Goal: Task Accomplishment & Management: Manage account settings

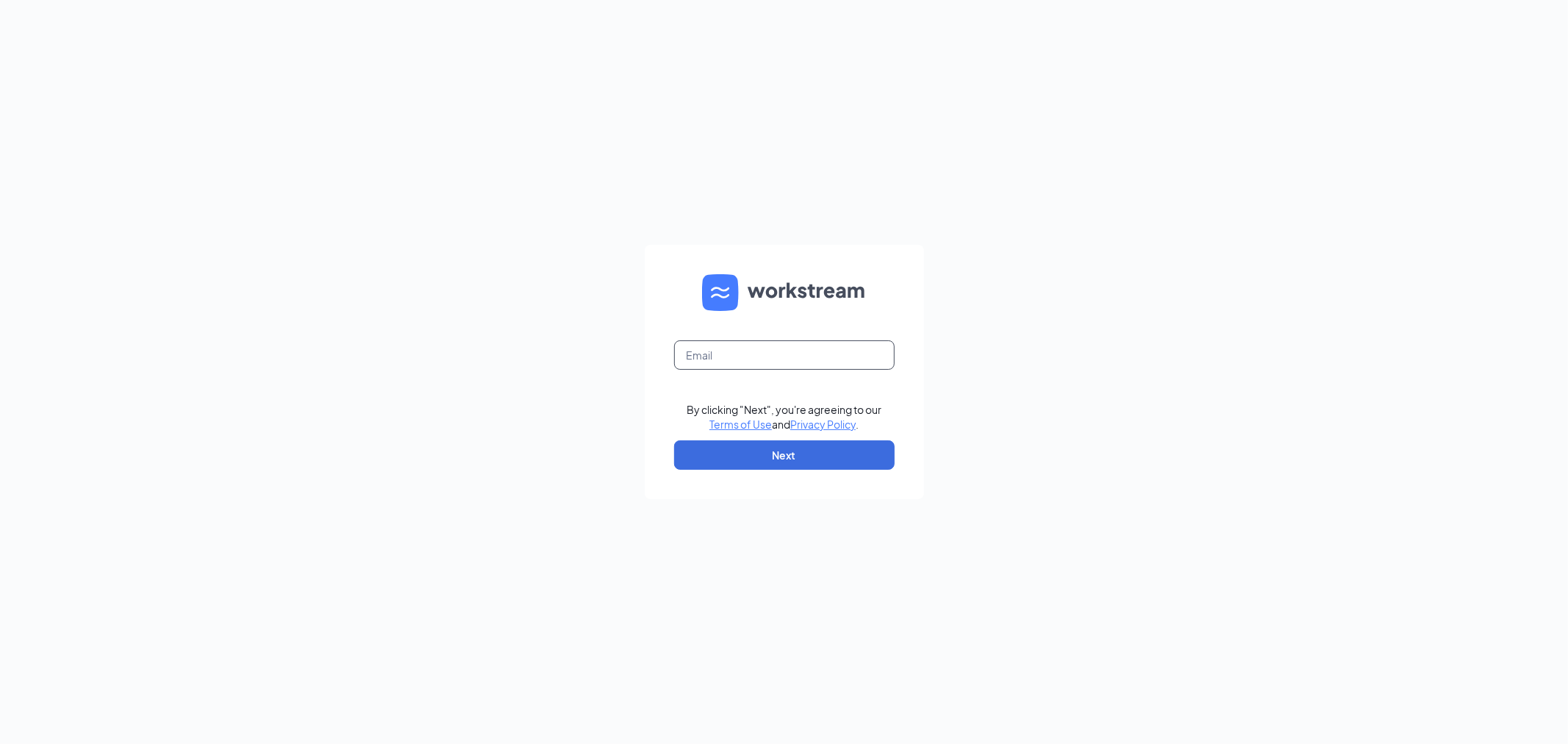
click at [758, 355] on input "text" at bounding box center [784, 354] width 220 height 29
type input "[EMAIL_ADDRESS][DOMAIN_NAME]"
click at [805, 445] on button "Next" at bounding box center [784, 455] width 220 height 29
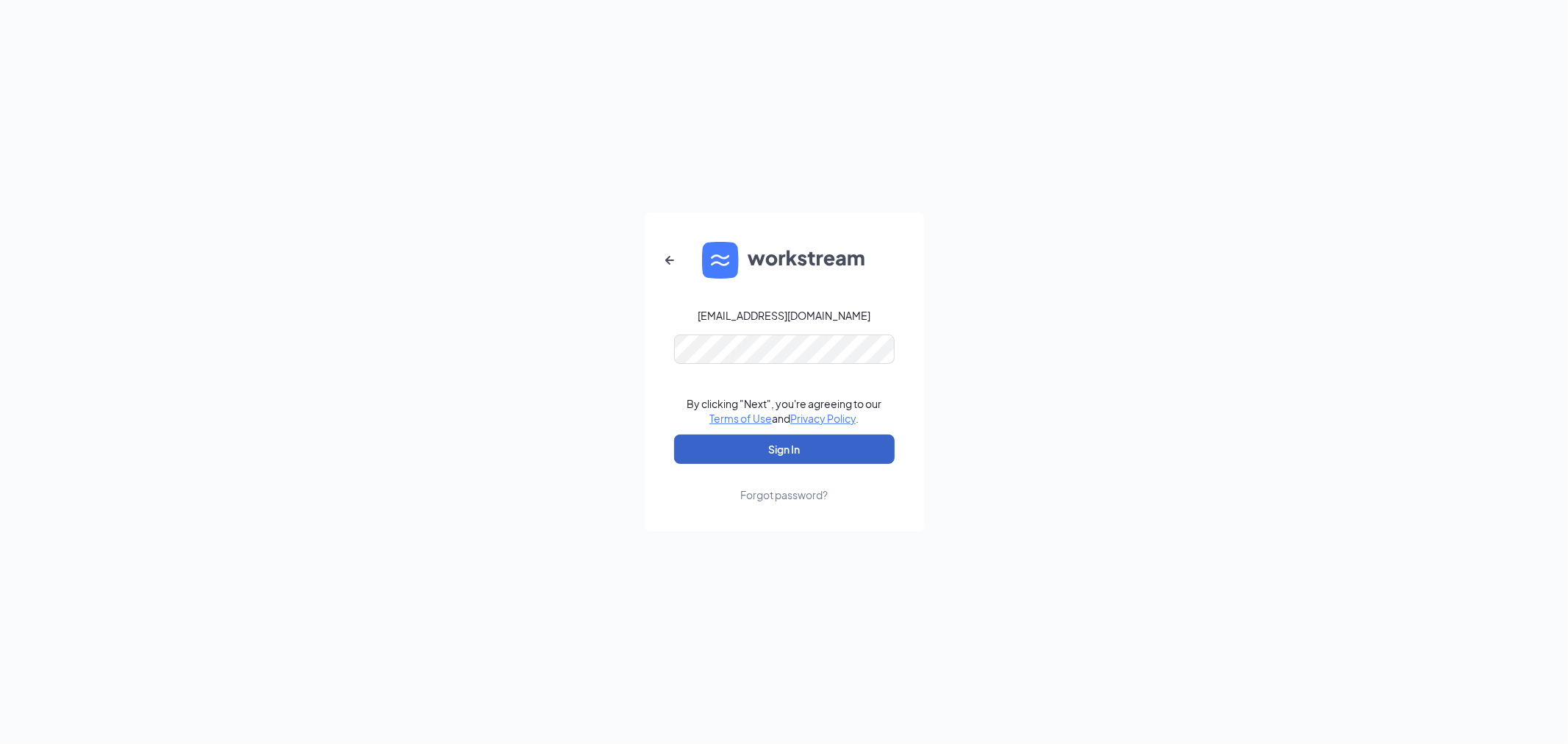
click at [784, 463] on button "Sign In" at bounding box center [784, 449] width 220 height 29
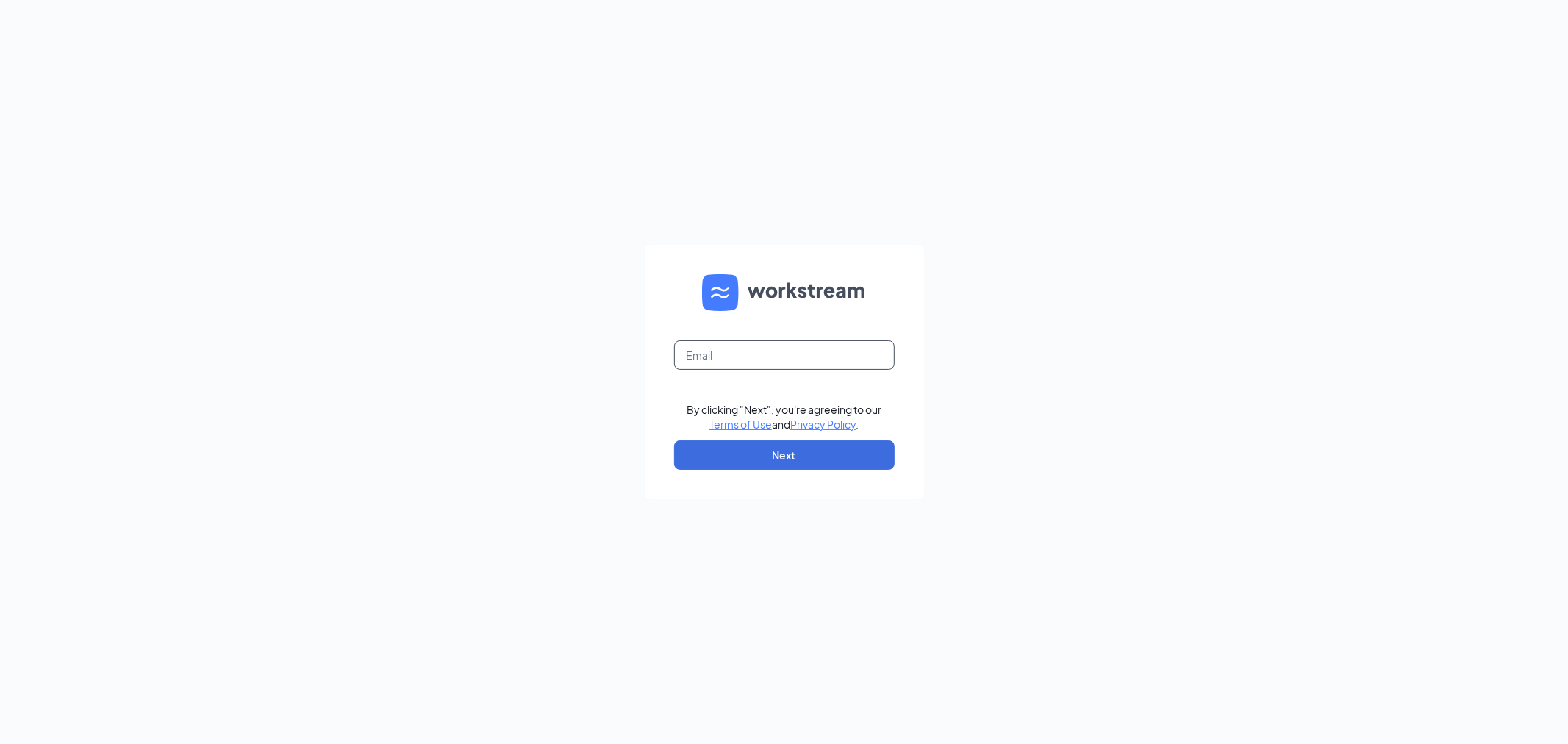
click at [731, 356] on input "text" at bounding box center [784, 354] width 220 height 29
type input "[EMAIL_ADDRESS][DOMAIN_NAME]"
click at [750, 353] on input "text" at bounding box center [784, 354] width 220 height 29
type input "[EMAIL_ADDRESS][DOMAIN_NAME]"
click at [773, 458] on button "Next" at bounding box center [784, 455] width 220 height 29
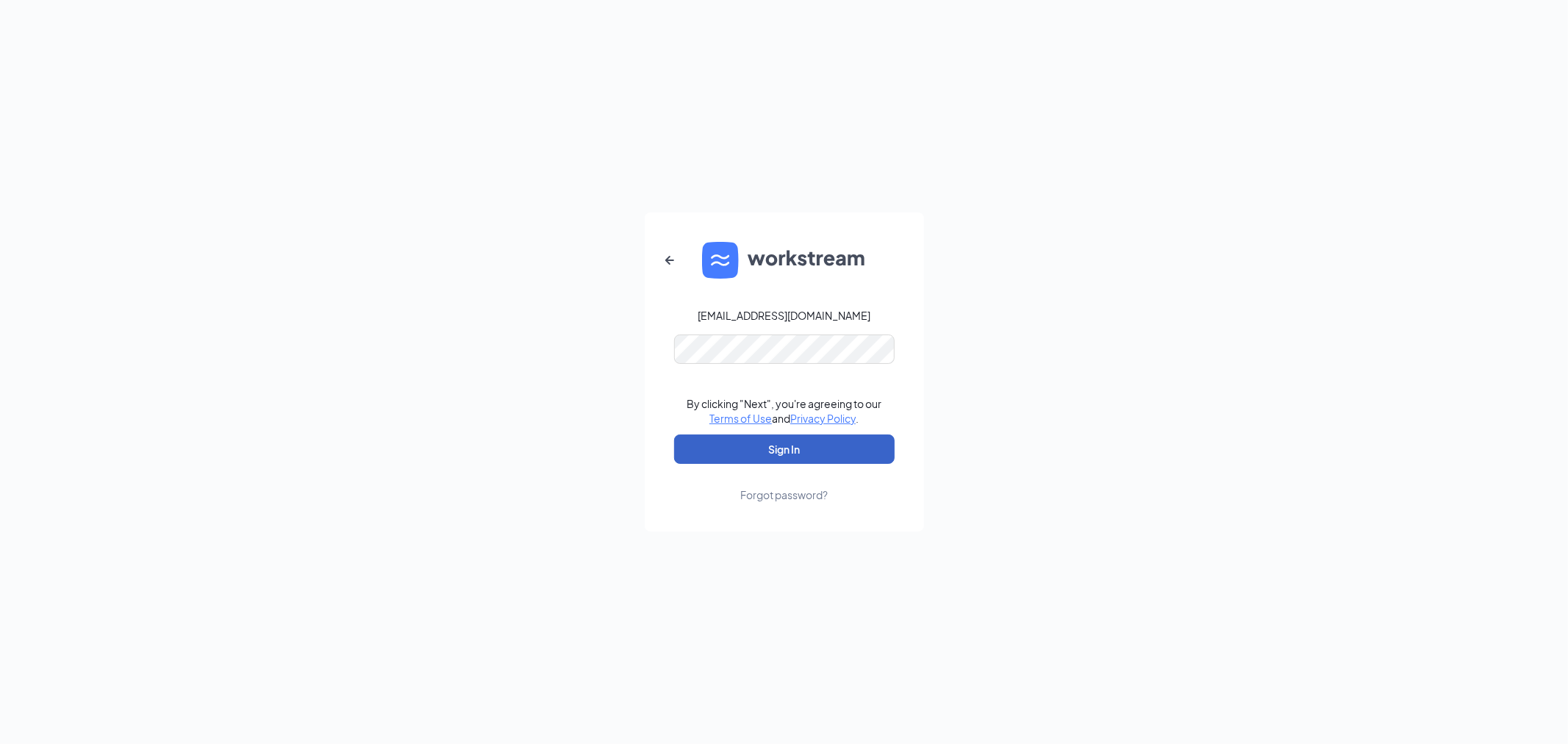
click at [818, 445] on button "Sign In" at bounding box center [784, 449] width 220 height 29
click at [664, 255] on icon "ArrowLeftNew" at bounding box center [669, 259] width 17 height 17
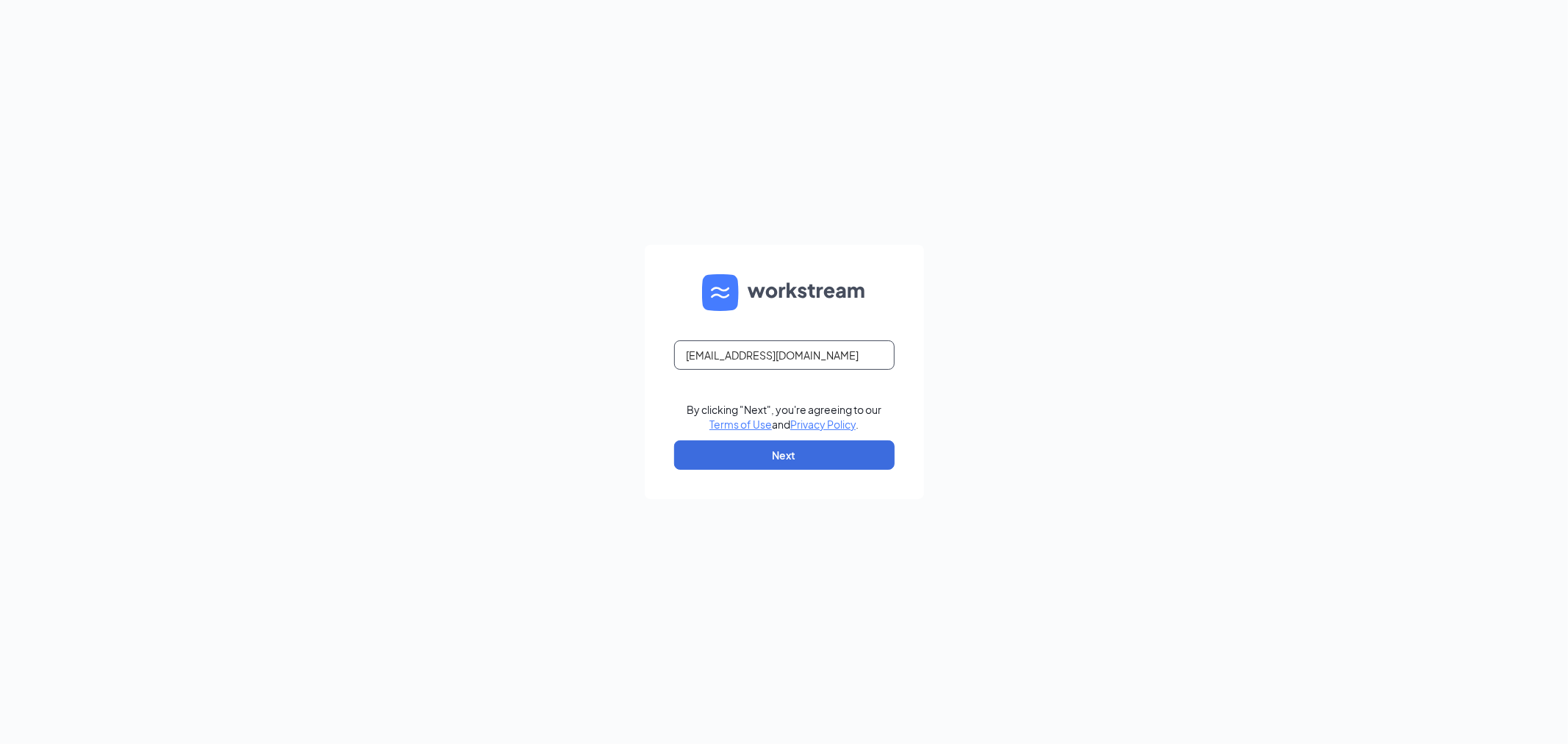
drag, startPoint x: 822, startPoint y: 360, endPoint x: 460, endPoint y: 343, distance: 362.4
click at [460, 342] on div "jobs@pnefoods.com By clicking "Next", you're agreeing to our Terms of Use and P…" at bounding box center [784, 372] width 1568 height 744
type input "admin@pnefoods.com"
click at [829, 449] on button "Next" at bounding box center [784, 455] width 220 height 29
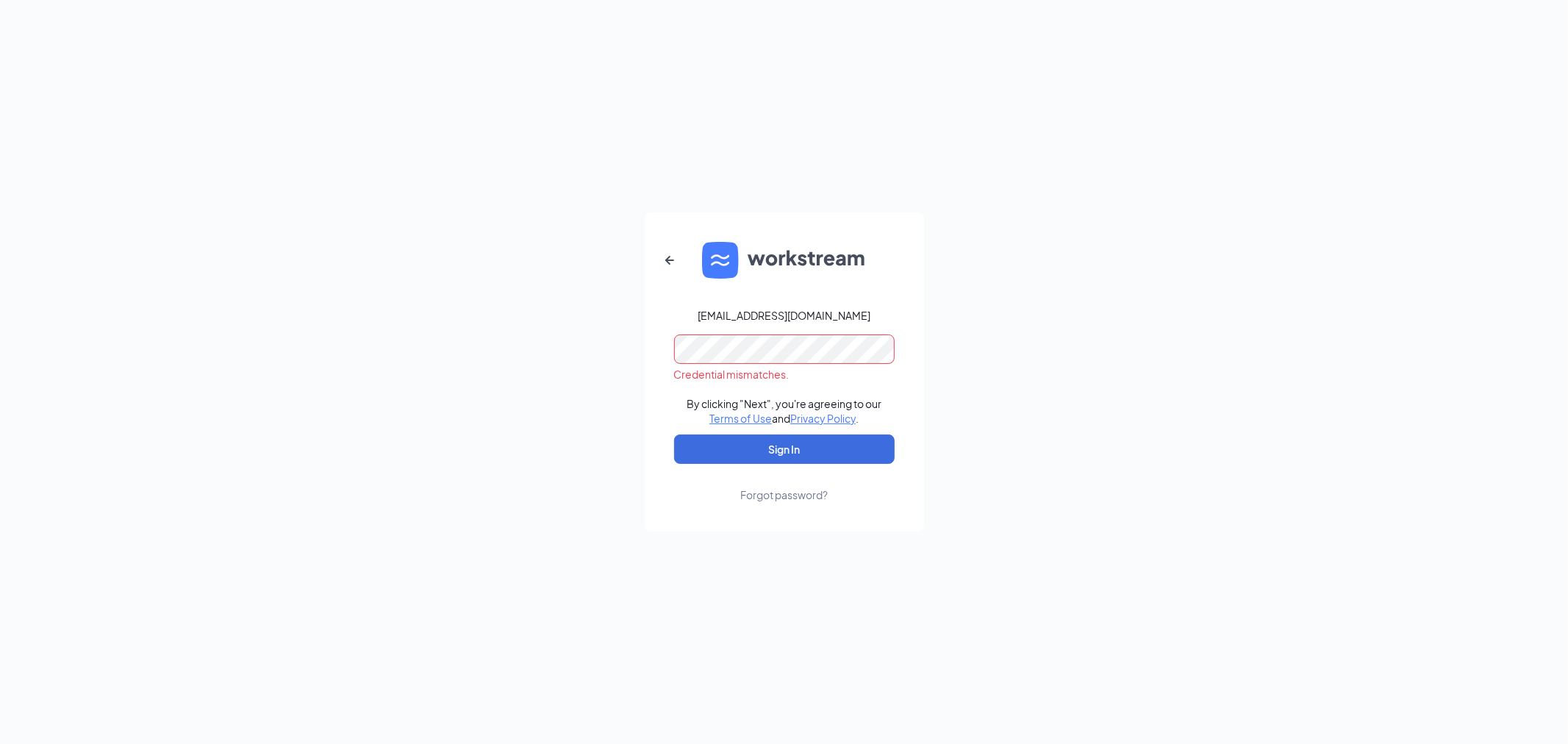
click at [690, 258] on form "admin@pnefoods.com Credential mismatches. By clicking "Next", you're agreeing t…" at bounding box center [784, 372] width 279 height 319
click at [672, 258] on icon "ArrowLeftNew" at bounding box center [669, 259] width 17 height 17
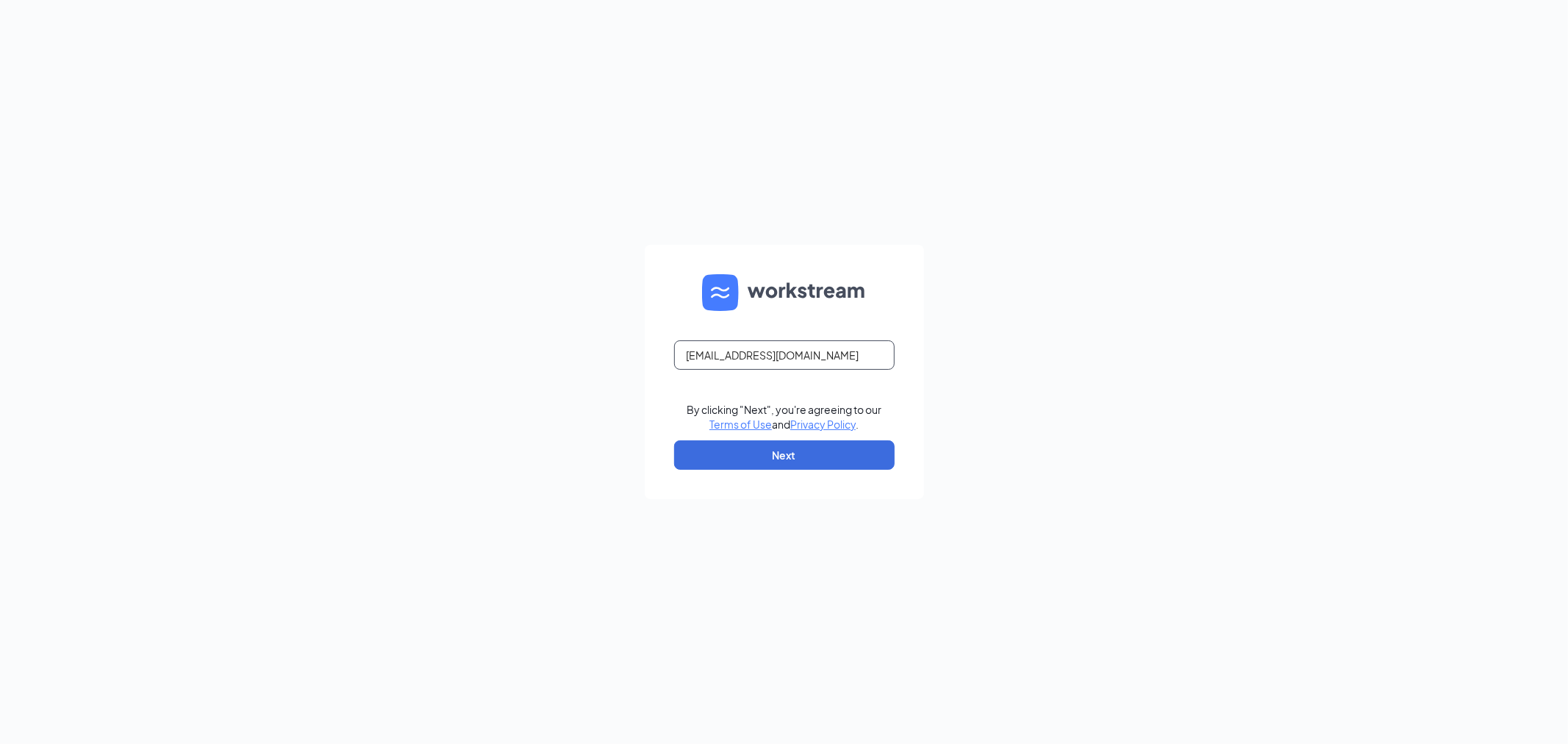
drag, startPoint x: 791, startPoint y: 354, endPoint x: 547, endPoint y: 343, distance: 244.2
click at [547, 343] on div "admin@pnefoods.com By clicking "Next", you're agreeing to our Terms of Use and …" at bounding box center [784, 372] width 1568 height 744
paste input "Jobs@PneF"
type input "Jobs@PneFoods.com"
click at [730, 472] on form "Jobs@PneFoods.com By clicking "Next", you're agreeing to our Terms of Use and P…" at bounding box center [784, 372] width 279 height 255
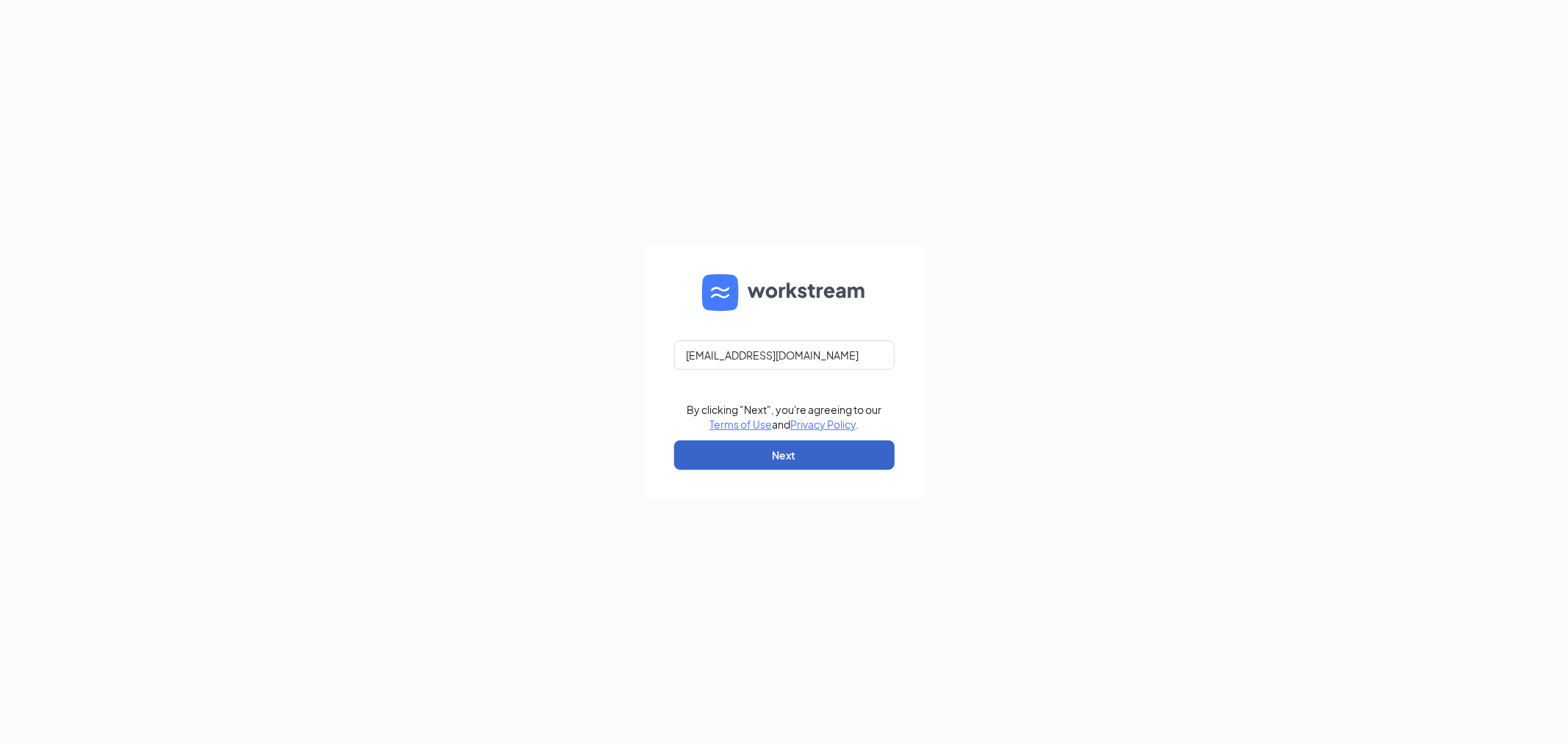
click at [731, 445] on button "Next" at bounding box center [784, 455] width 220 height 29
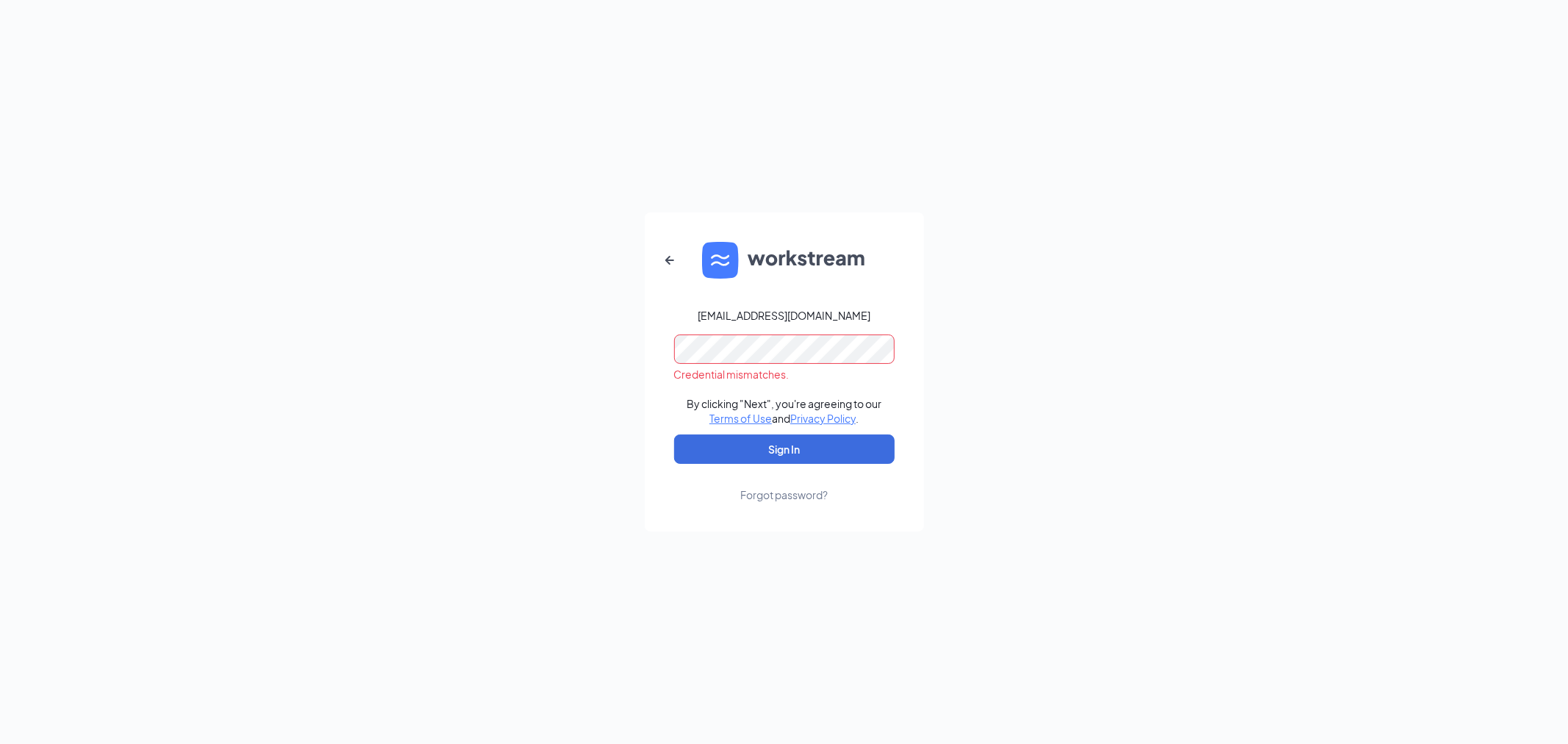
click at [489, 338] on div "Jobs@PneFoods.com Credential mismatches. By clicking "Next", you're agreeing to…" at bounding box center [784, 372] width 1568 height 744
click at [729, 449] on button "Sign In" at bounding box center [784, 449] width 220 height 29
click at [671, 252] on icon "ArrowLeftNew" at bounding box center [669, 259] width 17 height 17
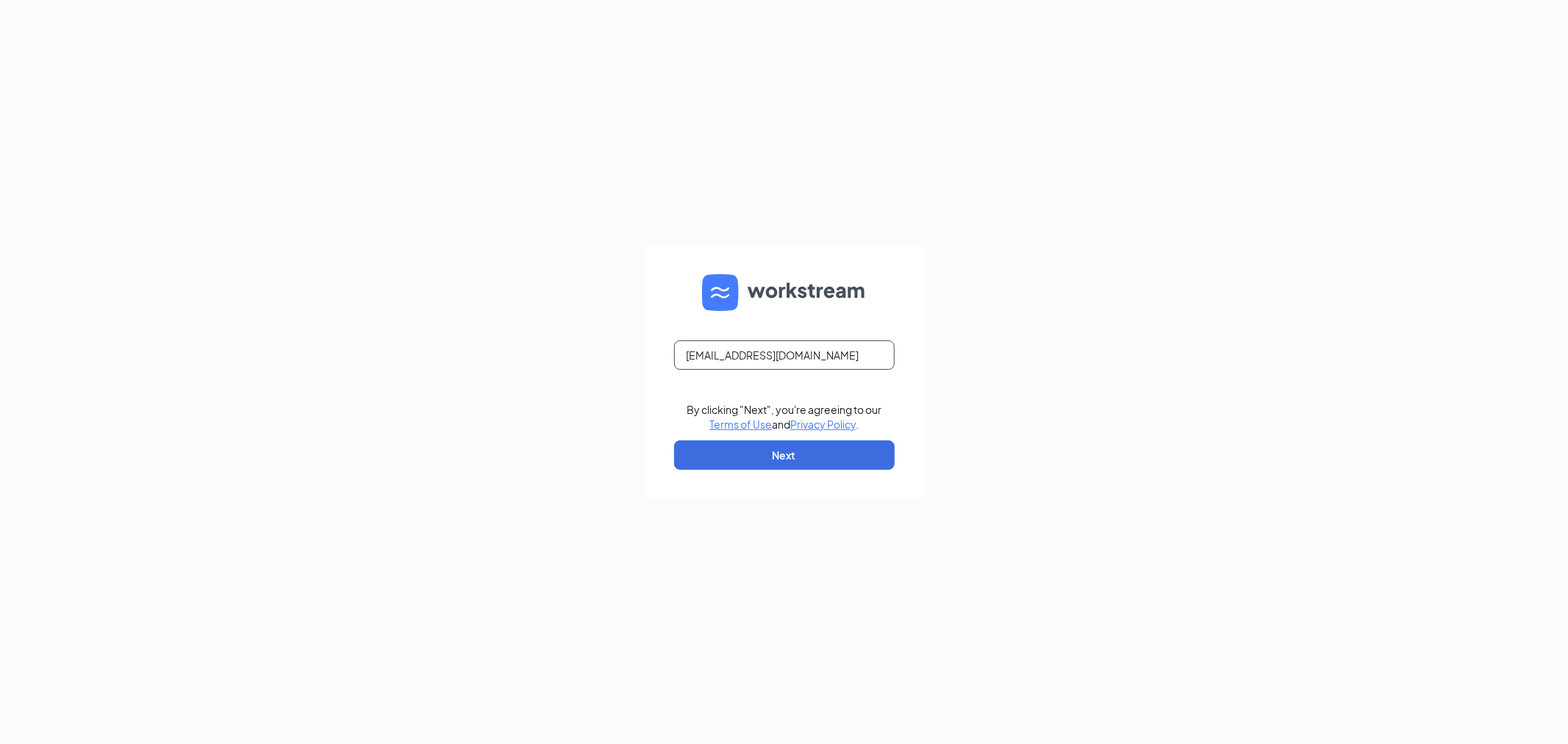
drag, startPoint x: 851, startPoint y: 358, endPoint x: 529, endPoint y: 368, distance: 322.2
click at [529, 368] on div "Jobs@PneFoods.com By clicking "Next", you're agreeing to our Terms of Use and P…" at bounding box center [784, 372] width 1568 height 744
paste input "pnehiring@pnef"
type input "pnehiring@pnefoods.com"
click at [706, 450] on button "Next" at bounding box center [784, 455] width 220 height 29
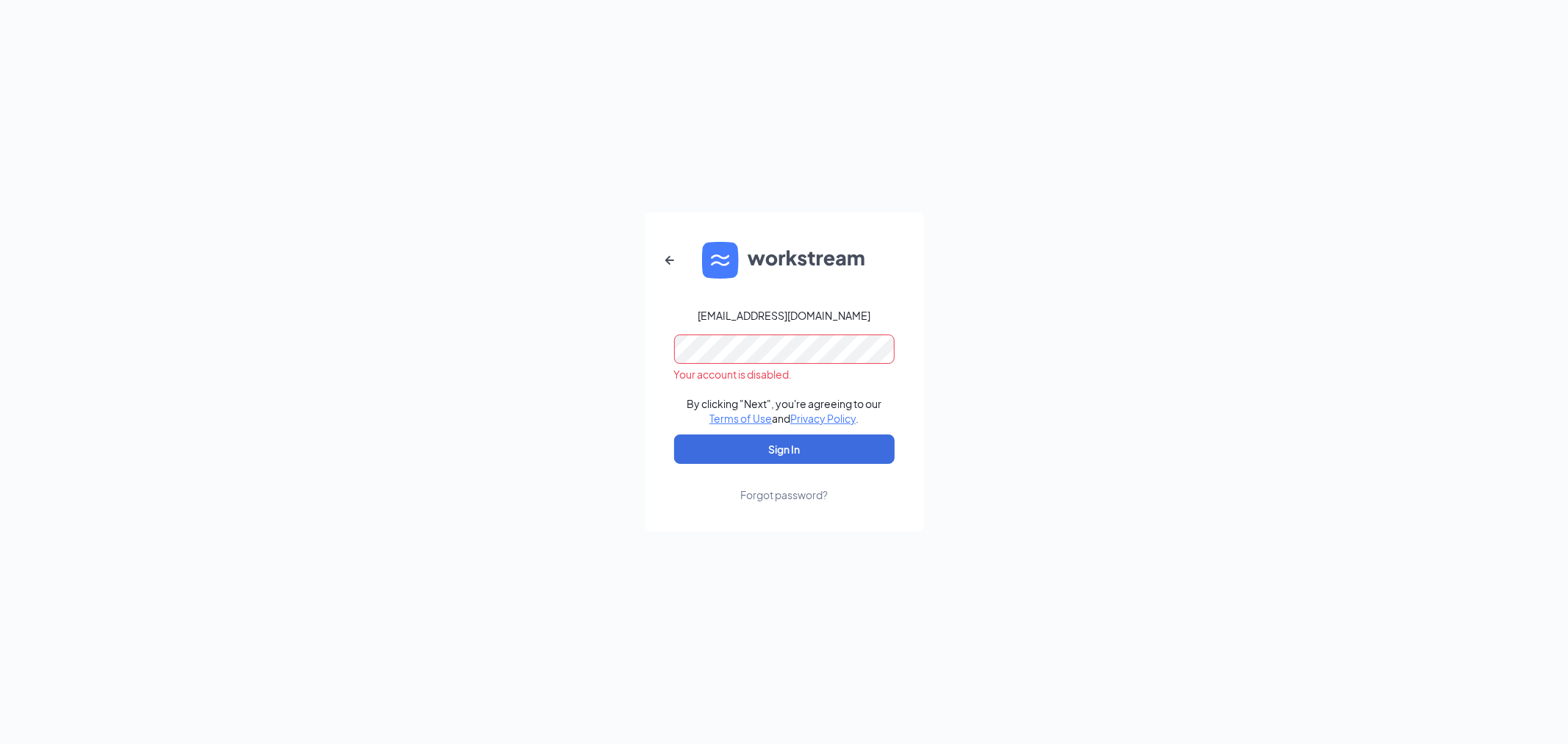
click at [364, 336] on div "pnehiring@pnefoods.com Your account is disabled. By clicking "Next", you're agr…" at bounding box center [784, 372] width 1568 height 744
click at [706, 445] on button "Sign In" at bounding box center [784, 449] width 220 height 29
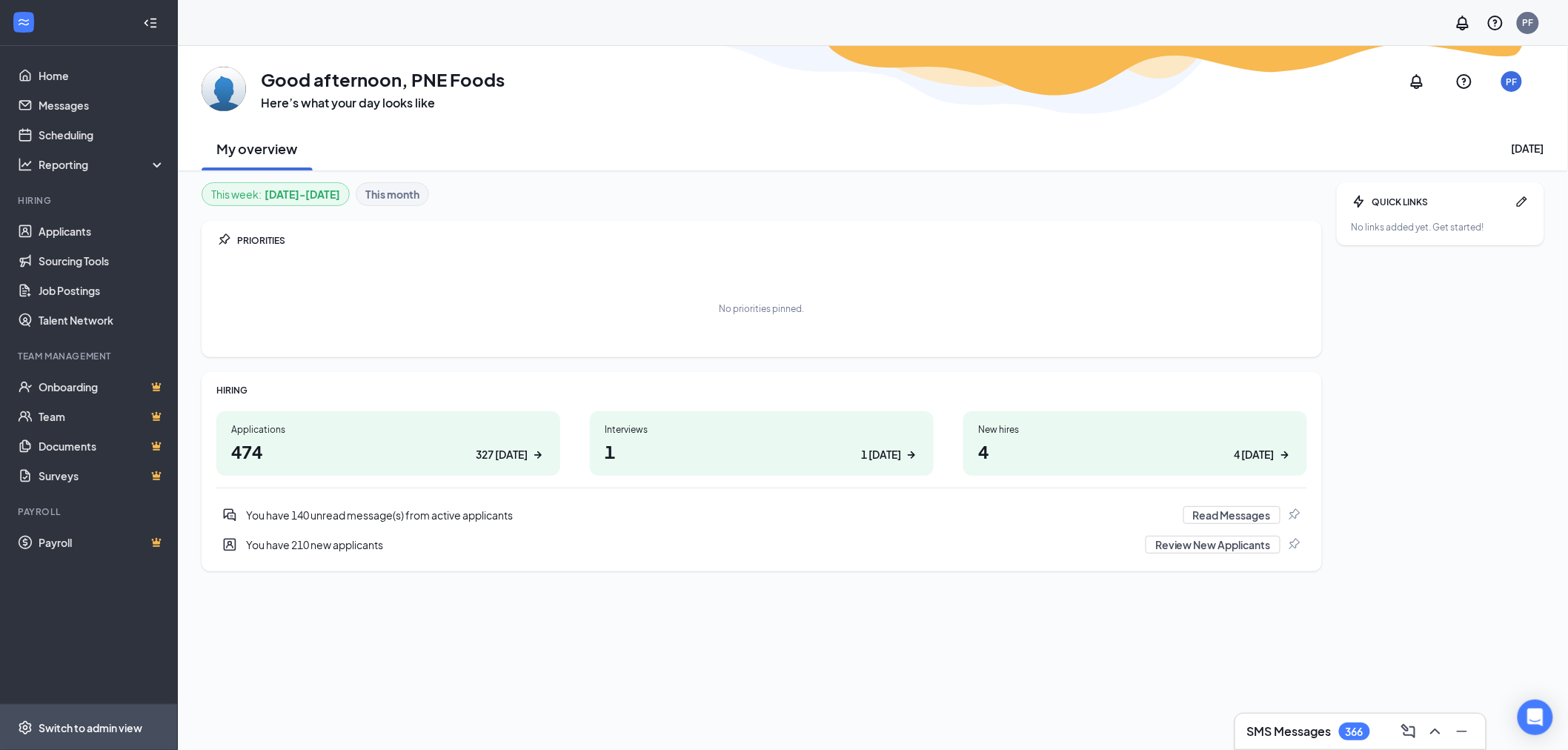
click at [116, 724] on div "Switch to admin view" at bounding box center [90, 727] width 104 height 15
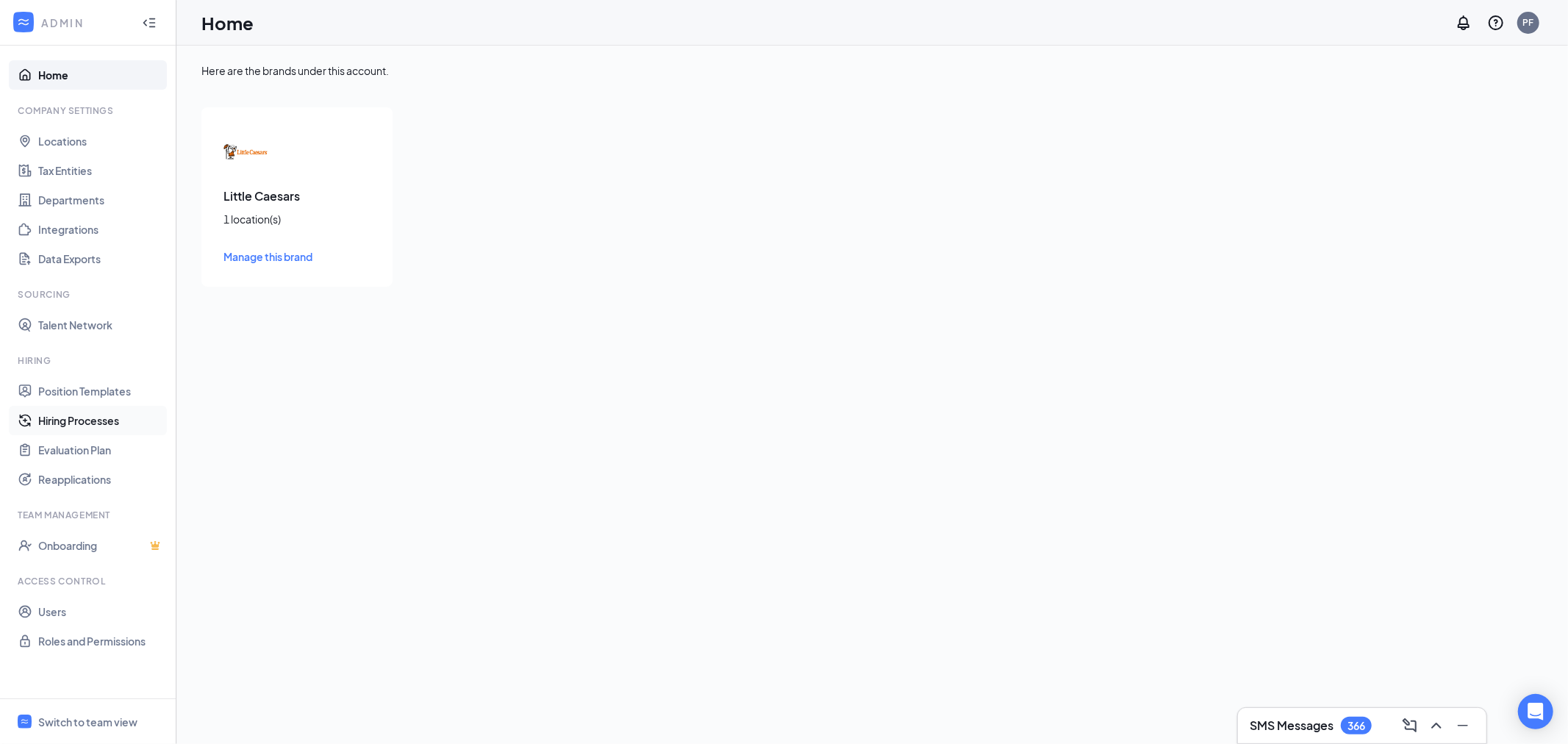
click at [95, 422] on link "Hiring Processes" at bounding box center [101, 420] width 126 height 29
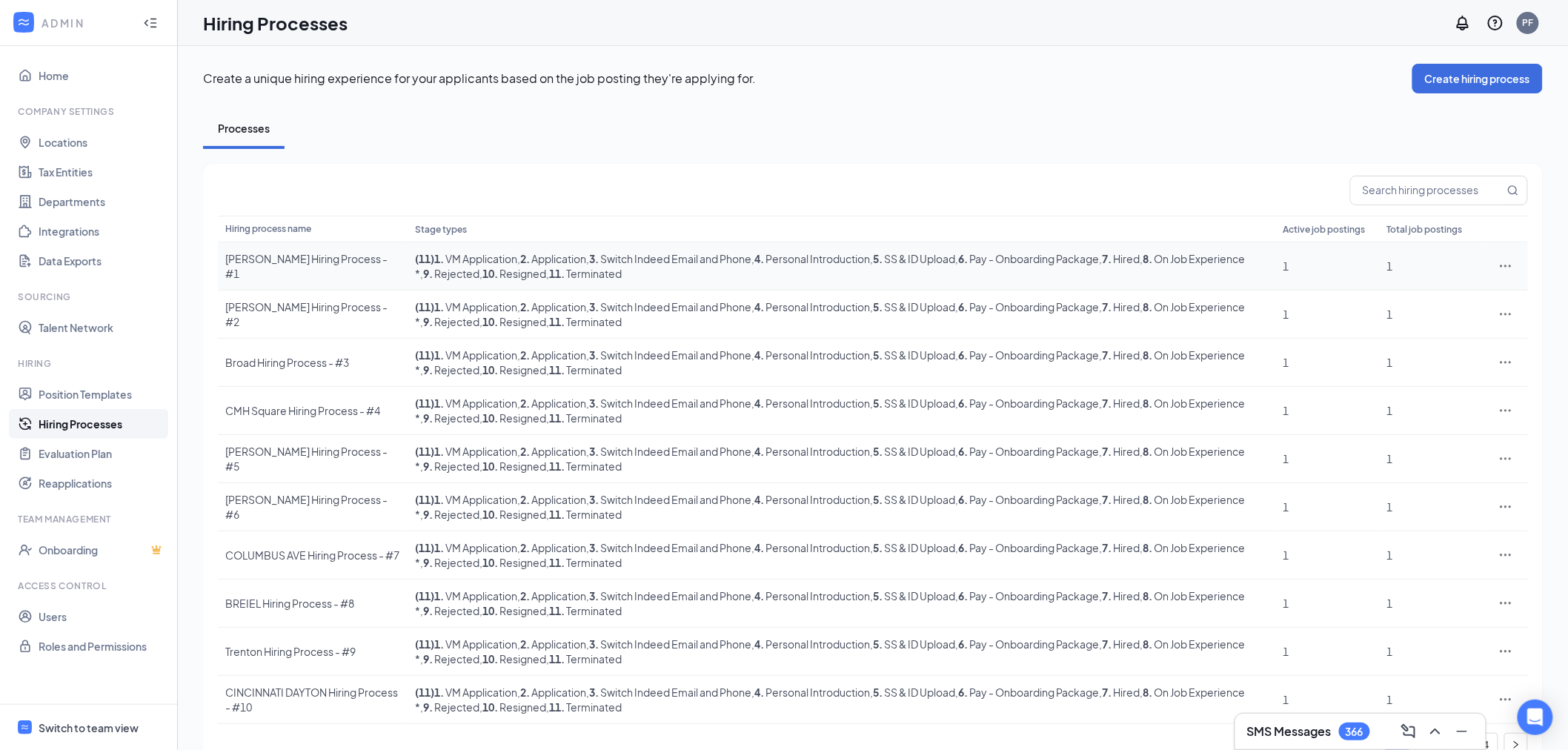
click at [308, 269] on div "Chatterton Hiring Process - #1" at bounding box center [313, 266] width 175 height 29
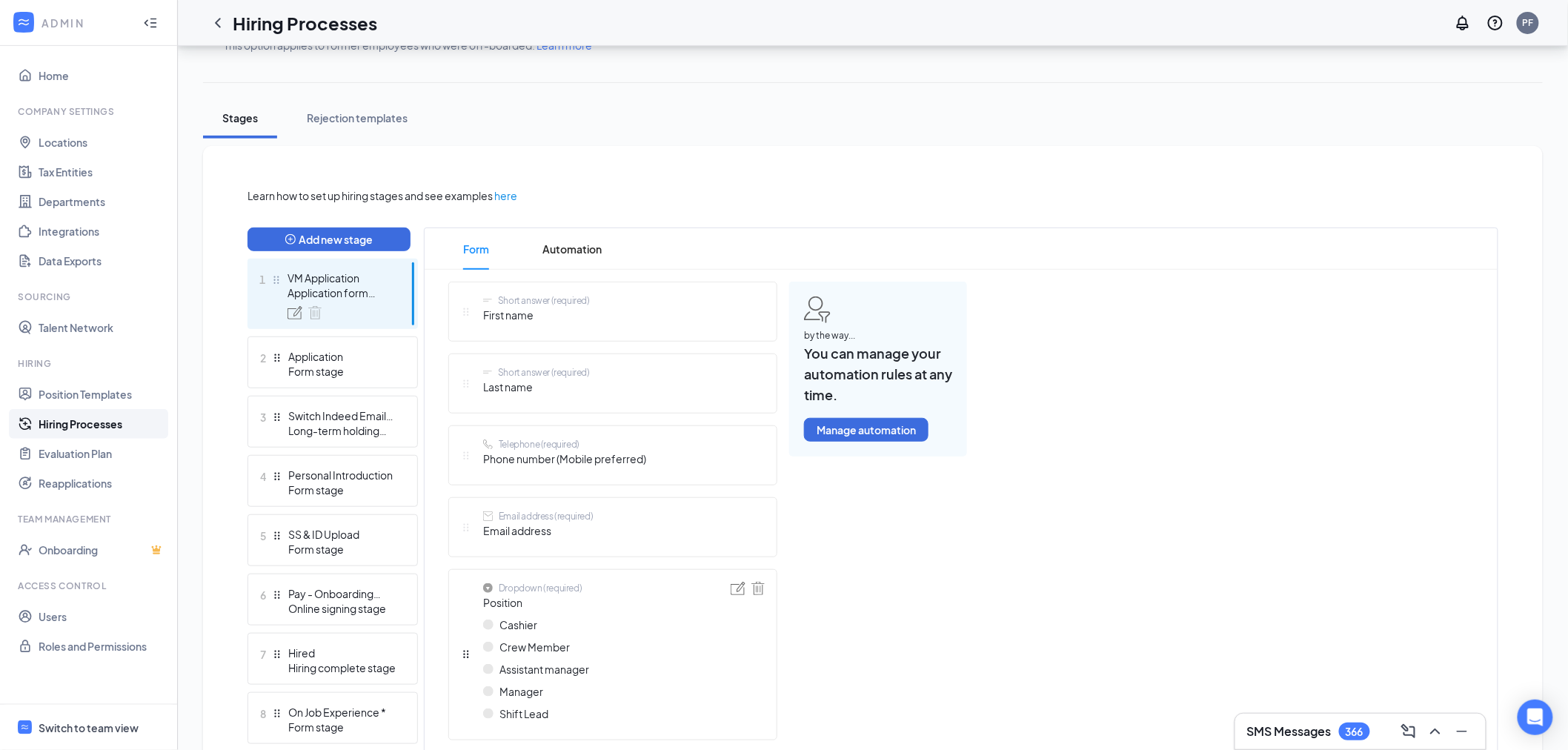
scroll to position [206, 0]
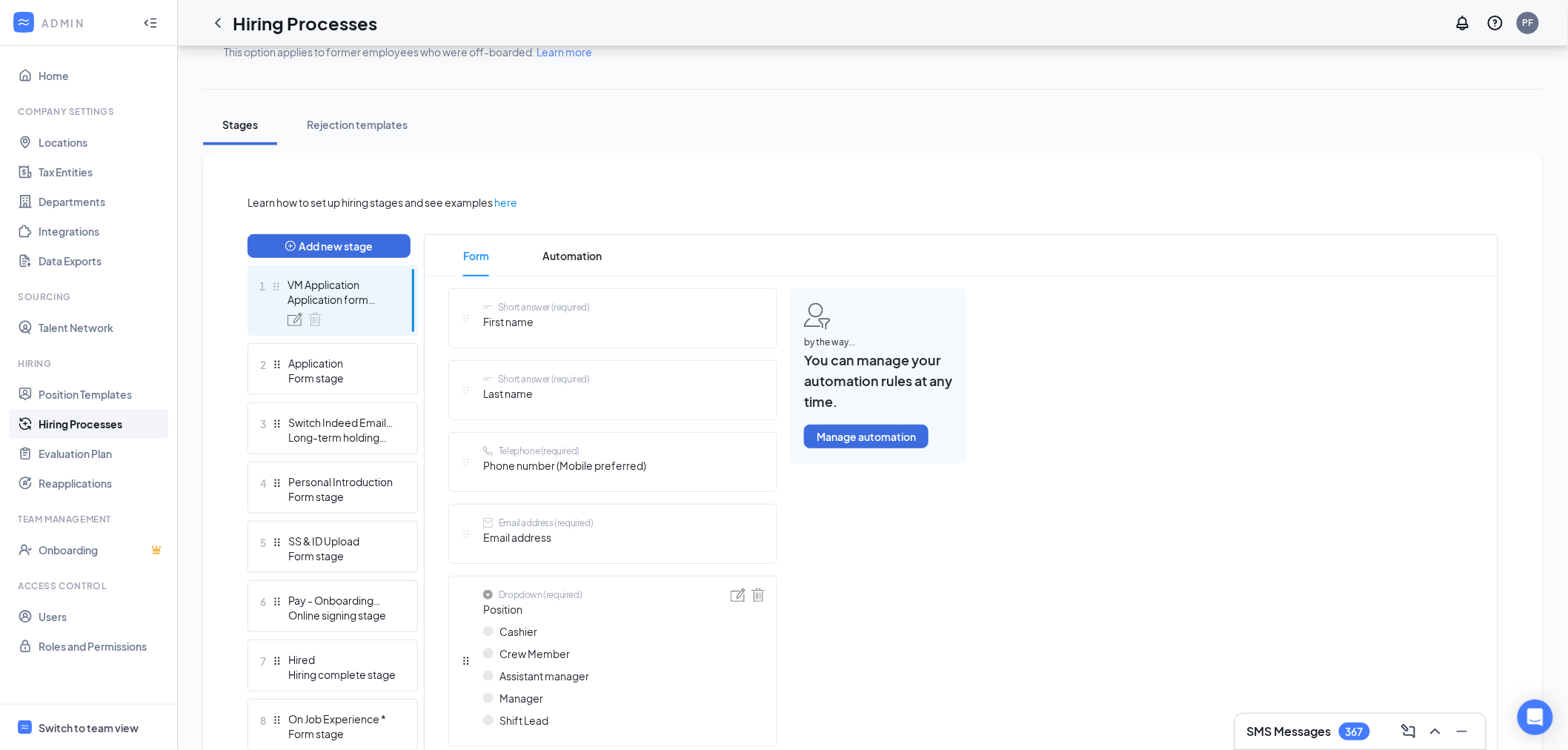
click at [1237, 382] on div "Short answer (required) First name Short answer (required) Last name Telephone …" at bounding box center [961, 588] width 1073 height 602
